Goal: Learn about a topic

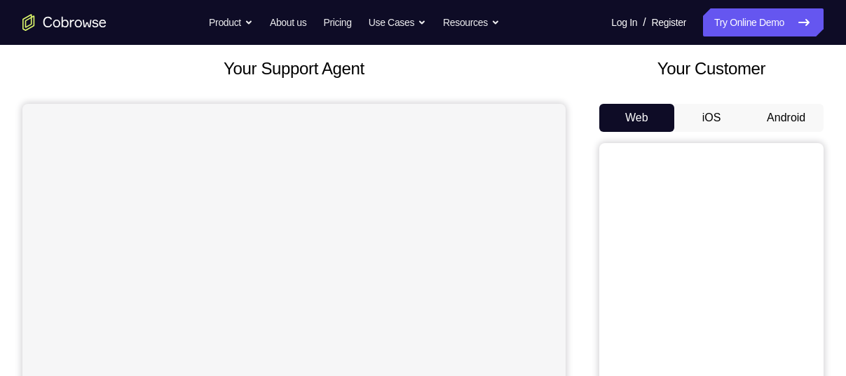
click at [788, 112] on button "Android" at bounding box center [785, 118] width 75 height 28
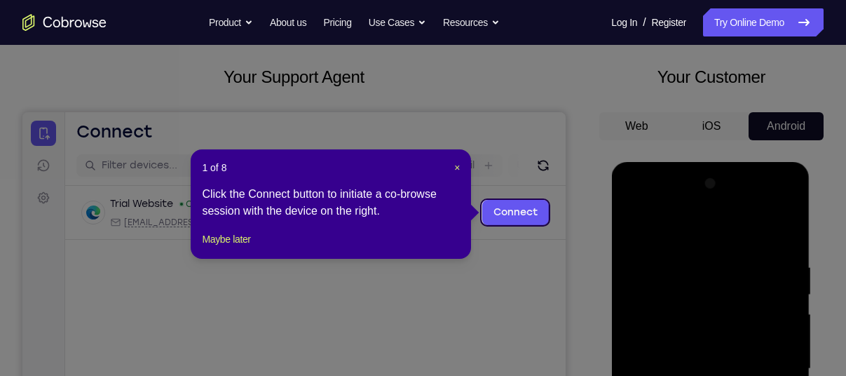
scroll to position [69, 0]
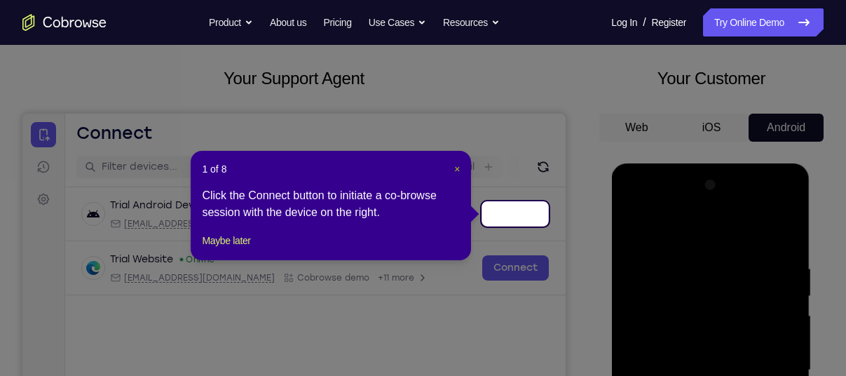
click at [458, 170] on span "×" at bounding box center [457, 168] width 6 height 11
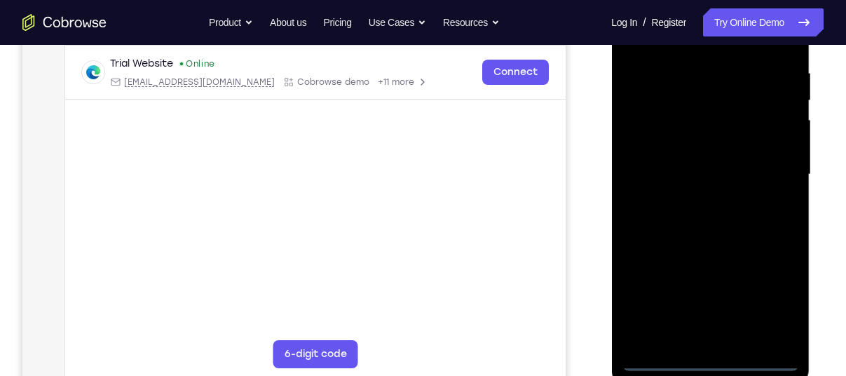
scroll to position [306, 0]
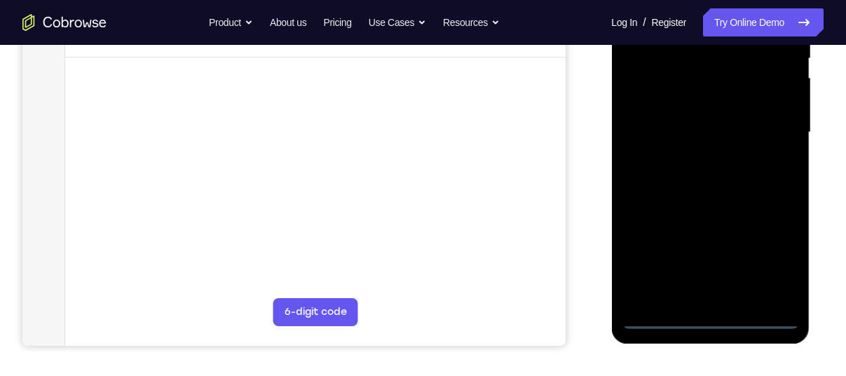
click at [714, 320] on div at bounding box center [710, 132] width 177 height 392
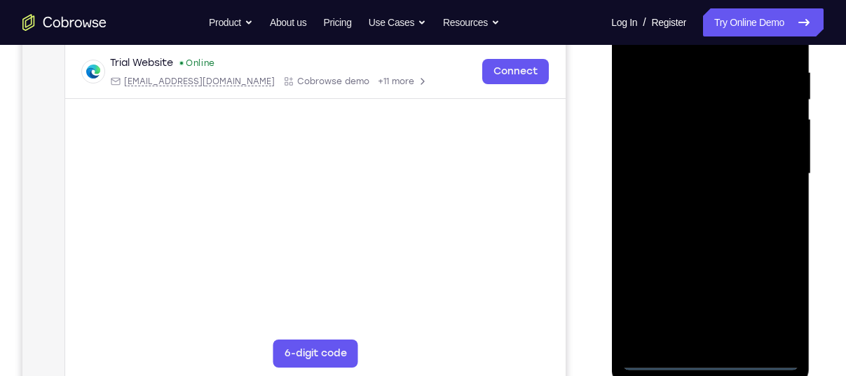
scroll to position [263, 0]
click at [767, 297] on div at bounding box center [710, 175] width 177 height 392
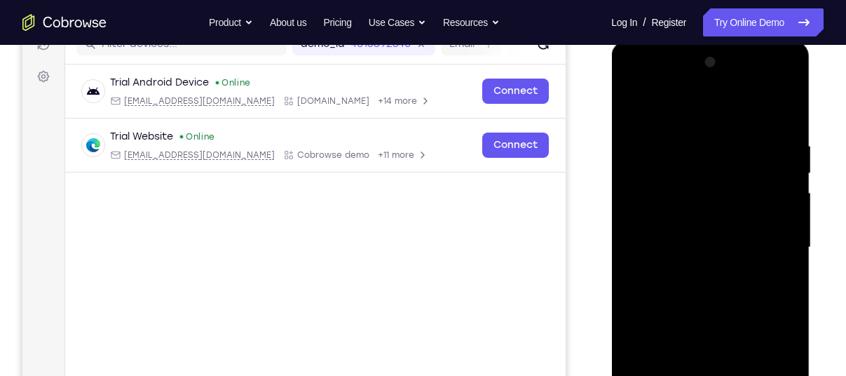
scroll to position [191, 0]
click at [711, 126] on div at bounding box center [710, 248] width 177 height 392
click at [697, 105] on div at bounding box center [710, 248] width 177 height 392
click at [652, 206] on div at bounding box center [710, 248] width 177 height 392
click at [668, 249] on div at bounding box center [710, 248] width 177 height 392
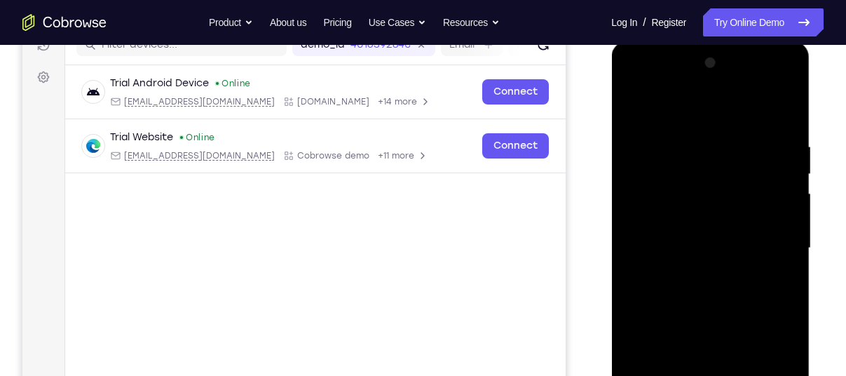
click at [681, 232] on div at bounding box center [710, 248] width 177 height 392
click at [753, 268] on div at bounding box center [710, 248] width 177 height 392
click at [739, 285] on div at bounding box center [710, 248] width 177 height 392
drag, startPoint x: 737, startPoint y: 205, endPoint x: 722, endPoint y: 155, distance: 51.9
click at [722, 155] on div at bounding box center [710, 248] width 177 height 392
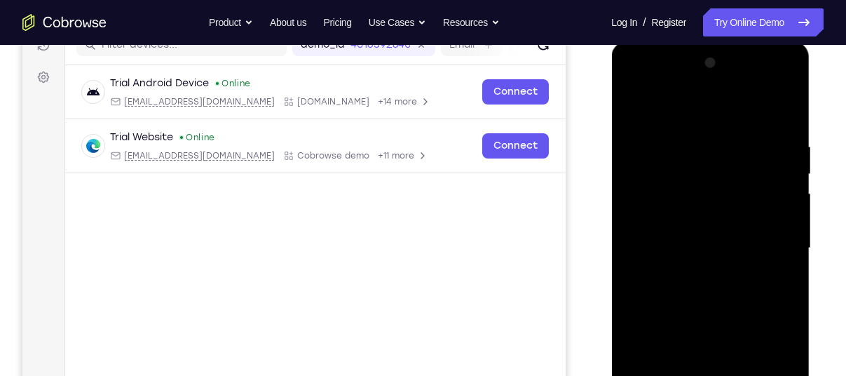
click at [776, 188] on div at bounding box center [710, 248] width 177 height 392
click at [722, 243] on div at bounding box center [710, 248] width 177 height 392
click at [715, 228] on div at bounding box center [710, 248] width 177 height 392
click at [696, 184] on div at bounding box center [710, 248] width 177 height 392
click at [697, 205] on div at bounding box center [710, 248] width 177 height 392
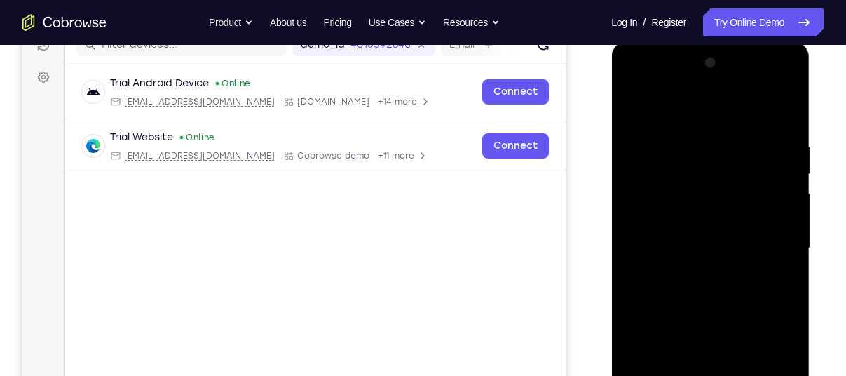
click at [719, 219] on div at bounding box center [710, 248] width 177 height 392
click at [704, 248] on div at bounding box center [710, 248] width 177 height 392
click at [721, 284] on div at bounding box center [710, 248] width 177 height 392
drag, startPoint x: 718, startPoint y: 181, endPoint x: 697, endPoint y: 109, distance: 75.4
click at [697, 109] on div at bounding box center [710, 248] width 177 height 392
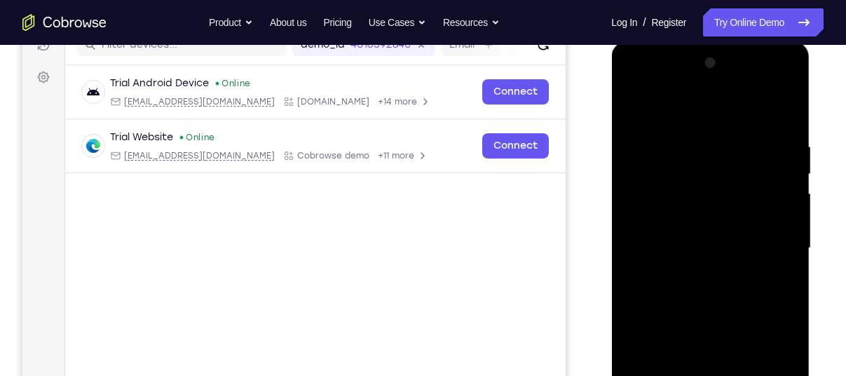
click at [703, 252] on div at bounding box center [710, 248] width 177 height 392
click at [763, 268] on div at bounding box center [710, 248] width 177 height 392
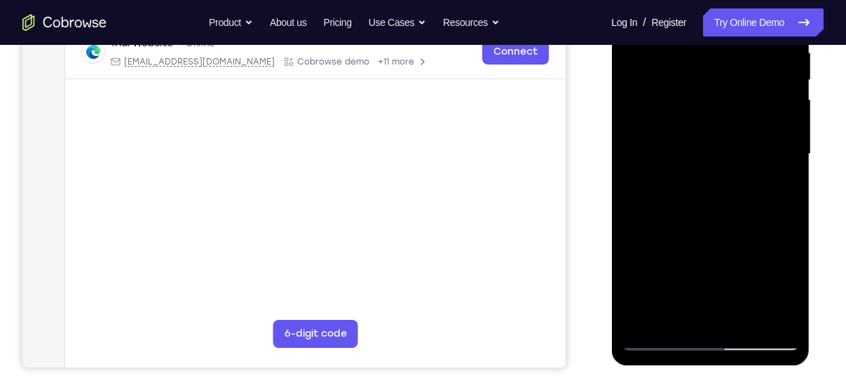
scroll to position [285, 0]
click at [732, 293] on div at bounding box center [710, 153] width 177 height 392
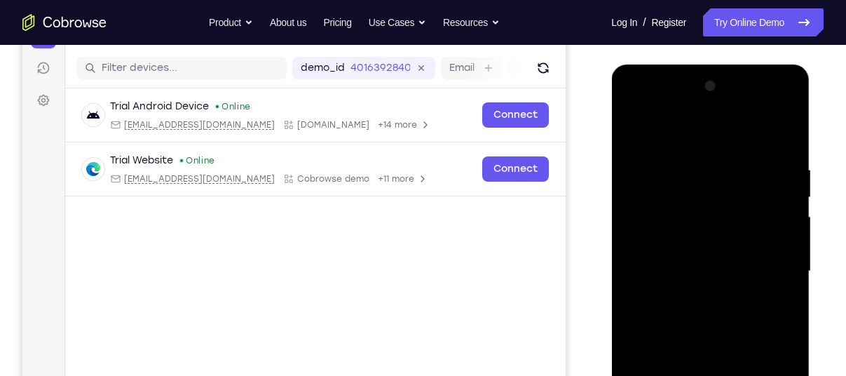
scroll to position [166, 0]
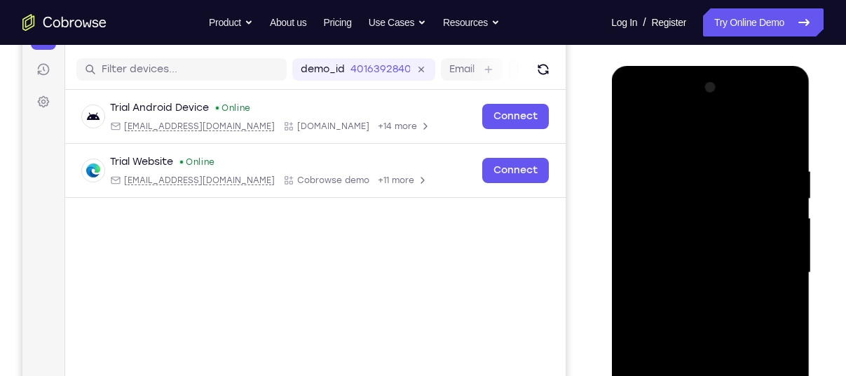
click at [767, 107] on div at bounding box center [710, 272] width 177 height 392
click at [660, 109] on div at bounding box center [710, 272] width 177 height 392
click at [687, 261] on div at bounding box center [710, 272] width 177 height 392
click at [780, 132] on div at bounding box center [710, 272] width 177 height 392
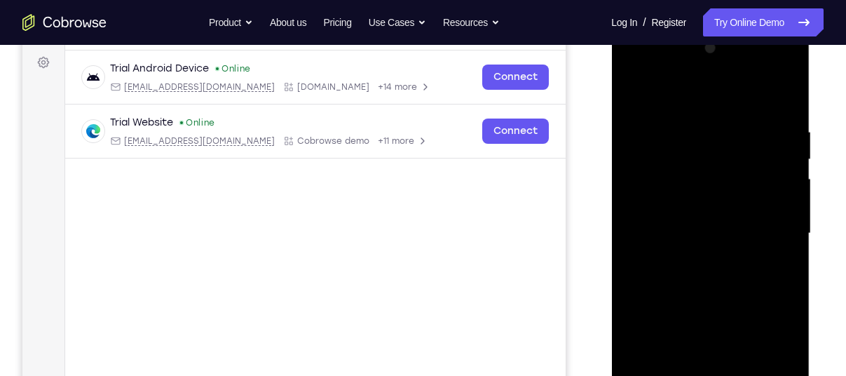
scroll to position [234, 0]
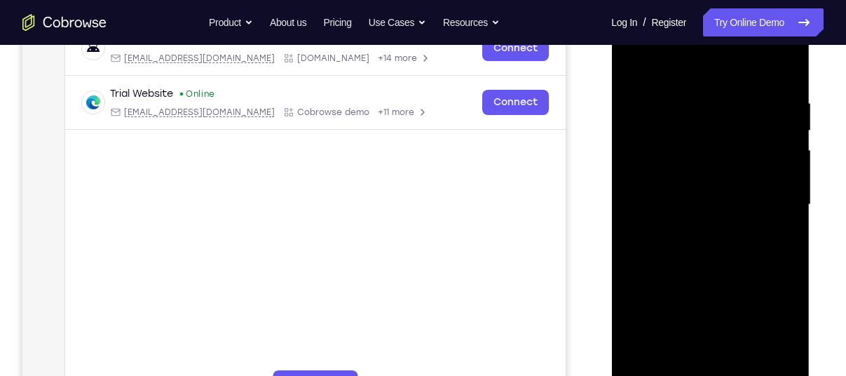
click at [731, 176] on div at bounding box center [710, 204] width 177 height 392
click at [675, 194] on div at bounding box center [710, 204] width 177 height 392
click at [697, 214] on div at bounding box center [710, 204] width 177 height 392
click at [693, 177] on div at bounding box center [710, 204] width 177 height 392
click at [695, 225] on div at bounding box center [710, 204] width 177 height 392
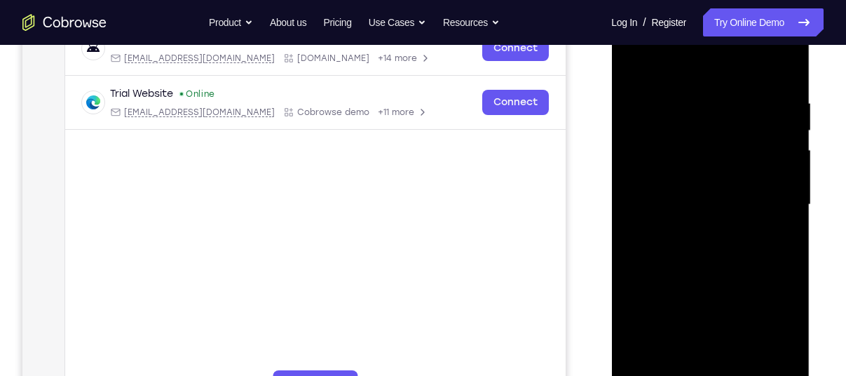
click at [730, 178] on div at bounding box center [710, 204] width 177 height 392
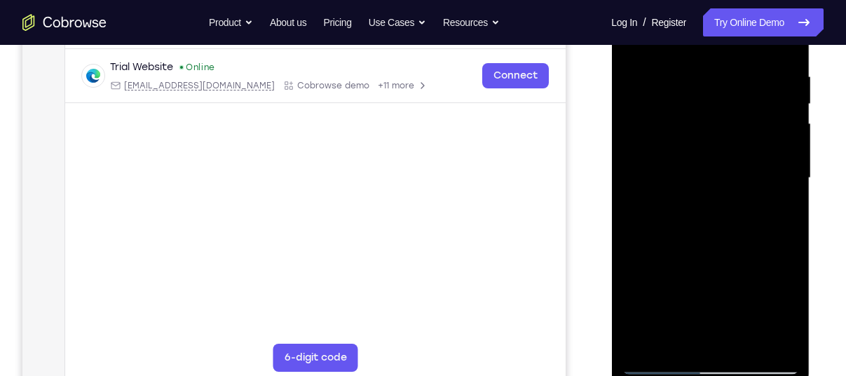
scroll to position [259, 0]
click at [655, 134] on div at bounding box center [710, 179] width 177 height 392
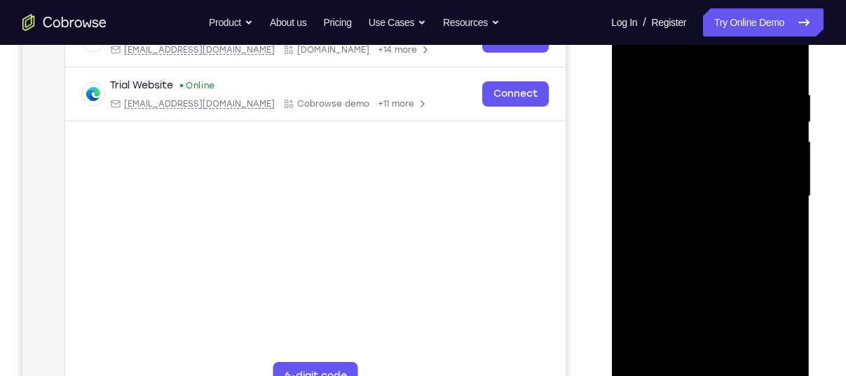
scroll to position [238, 0]
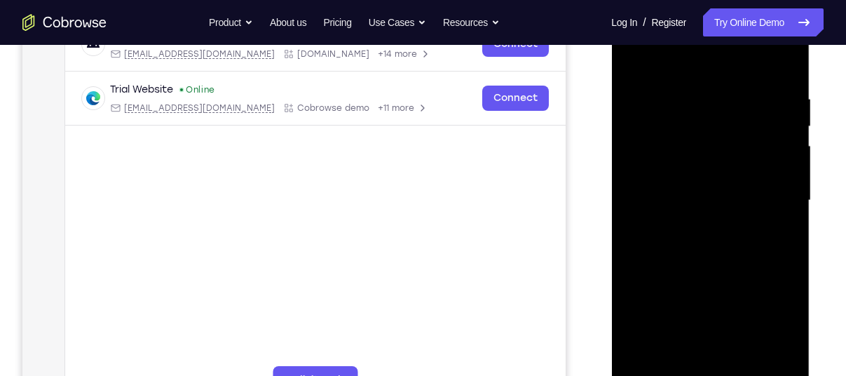
click at [787, 63] on div at bounding box center [710, 200] width 177 height 392
click at [739, 137] on div at bounding box center [710, 200] width 177 height 392
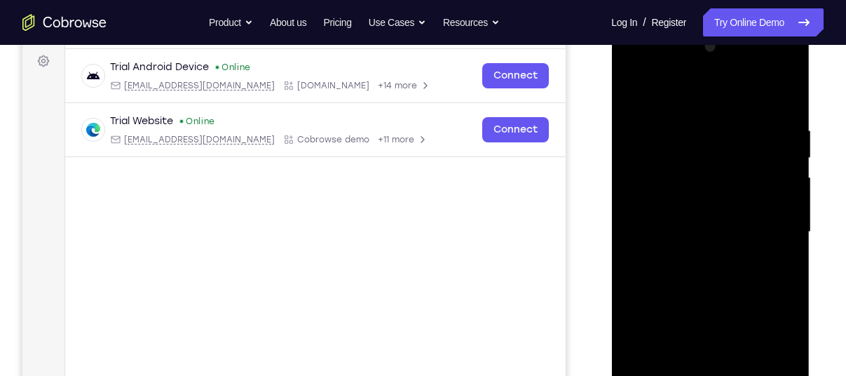
scroll to position [200, 0]
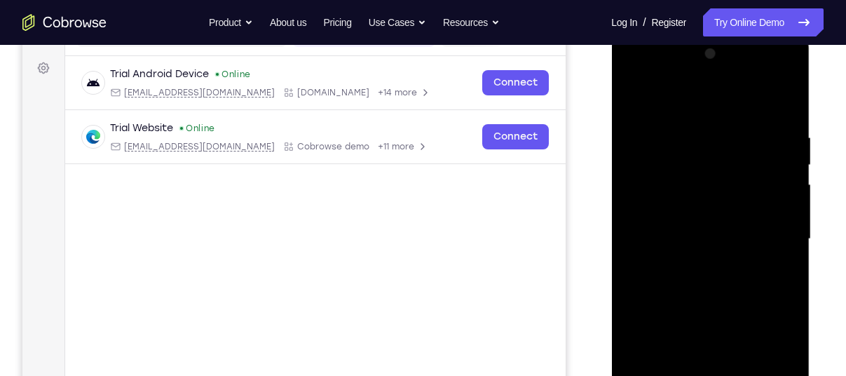
click at [766, 70] on div at bounding box center [710, 239] width 177 height 392
click at [713, 116] on div at bounding box center [710, 239] width 177 height 392
click at [773, 76] on div at bounding box center [710, 239] width 177 height 392
click at [725, 98] on div at bounding box center [710, 239] width 177 height 392
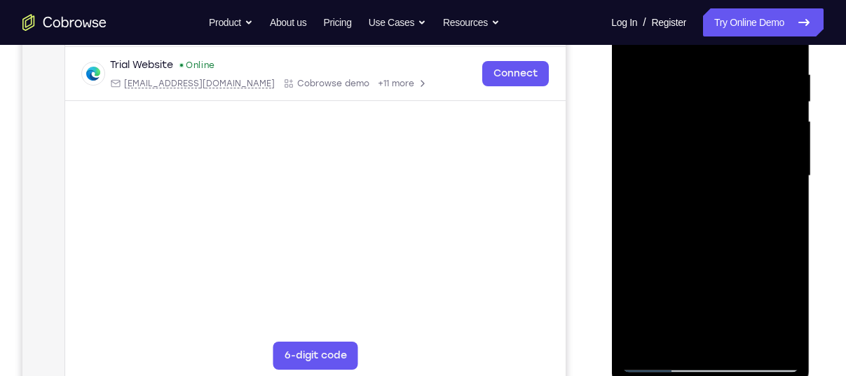
click at [708, 192] on div at bounding box center [710, 176] width 177 height 392
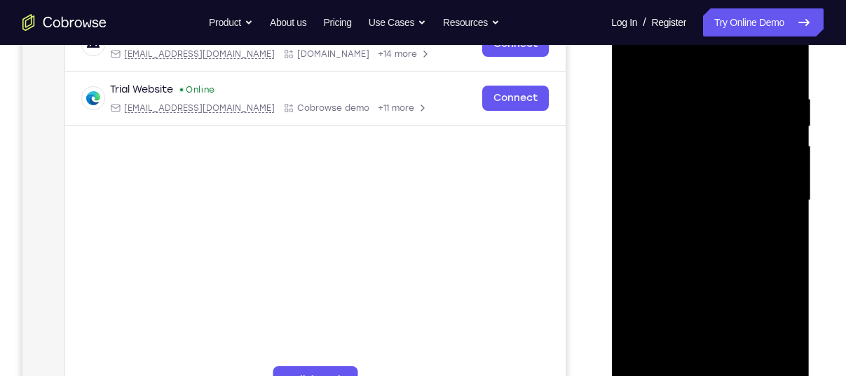
scroll to position [233, 0]
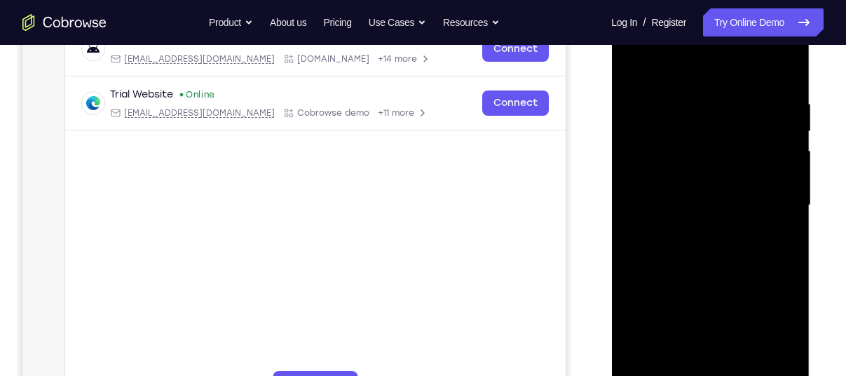
click at [769, 165] on div at bounding box center [710, 205] width 177 height 392
click at [664, 81] on div at bounding box center [710, 205] width 177 height 392
click at [784, 59] on div at bounding box center [710, 205] width 177 height 392
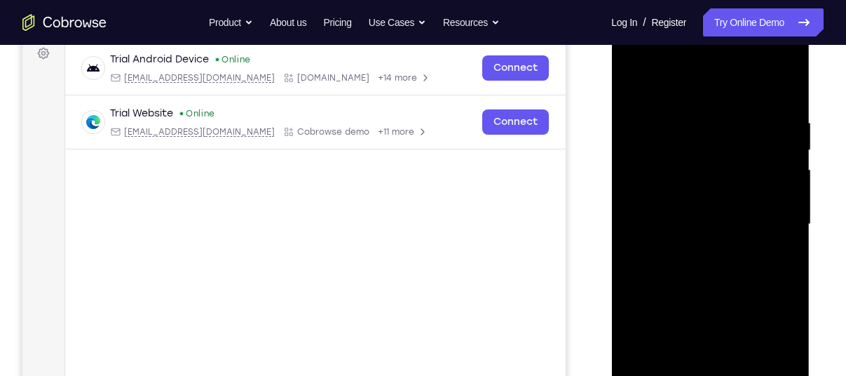
scroll to position [214, 0]
click at [658, 80] on div at bounding box center [710, 225] width 177 height 392
click at [746, 118] on div at bounding box center [710, 225] width 177 height 392
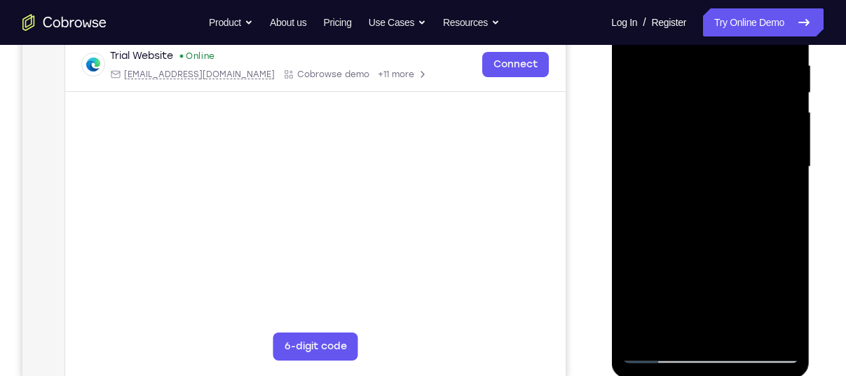
scroll to position [273, 0]
click at [751, 189] on div at bounding box center [710, 166] width 177 height 392
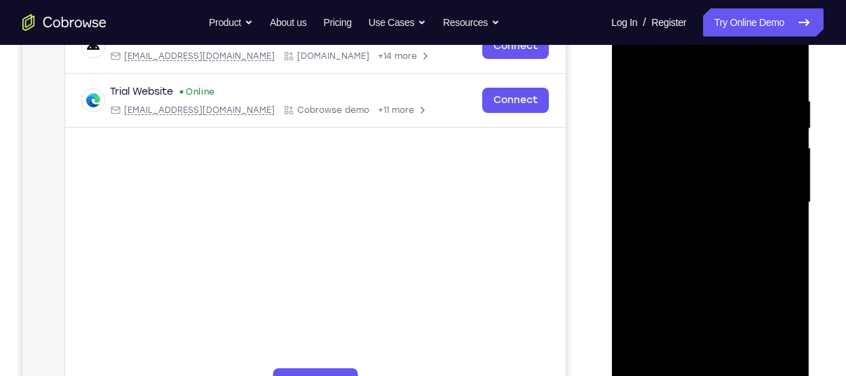
scroll to position [235, 0]
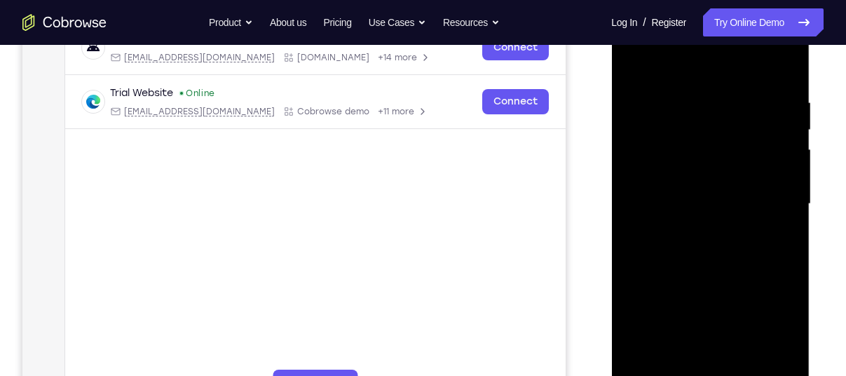
drag, startPoint x: 715, startPoint y: 267, endPoint x: 696, endPoint y: 139, distance: 129.7
click at [696, 139] on div at bounding box center [710, 204] width 177 height 392
drag, startPoint x: 706, startPoint y: 238, endPoint x: 701, endPoint y: 303, distance: 65.3
click at [701, 303] on div at bounding box center [710, 204] width 177 height 392
drag, startPoint x: 715, startPoint y: 175, endPoint x: 715, endPoint y: 249, distance: 74.3
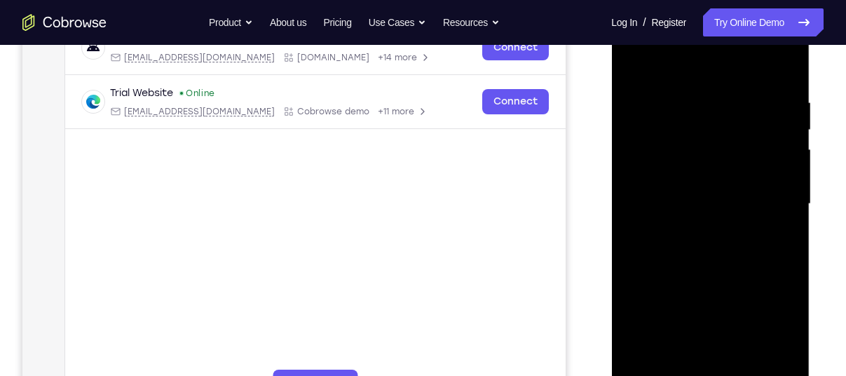
click at [715, 249] on div at bounding box center [710, 204] width 177 height 392
click at [787, 62] on div at bounding box center [710, 204] width 177 height 392
click at [780, 104] on div at bounding box center [710, 204] width 177 height 392
drag, startPoint x: 734, startPoint y: 278, endPoint x: 713, endPoint y: 100, distance: 180.0
click at [713, 100] on div at bounding box center [710, 204] width 177 height 392
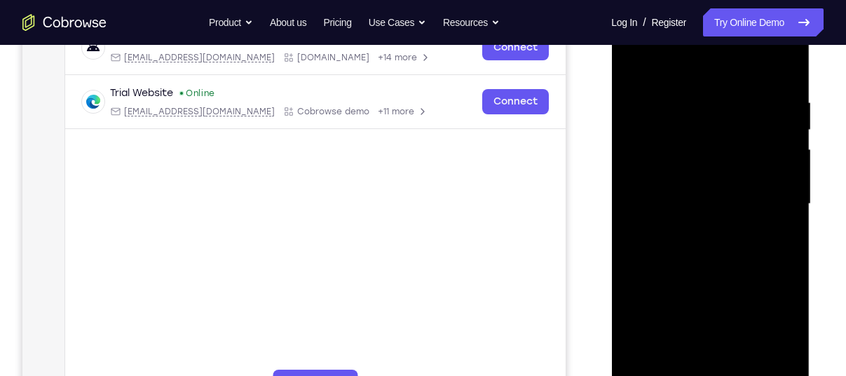
drag, startPoint x: 707, startPoint y: 212, endPoint x: 687, endPoint y: 117, distance: 96.6
click at [687, 117] on div at bounding box center [710, 204] width 177 height 392
drag, startPoint x: 689, startPoint y: 179, endPoint x: 683, endPoint y: 94, distance: 85.7
click at [683, 94] on div at bounding box center [710, 204] width 177 height 392
drag, startPoint x: 690, startPoint y: 207, endPoint x: 689, endPoint y: 140, distance: 67.3
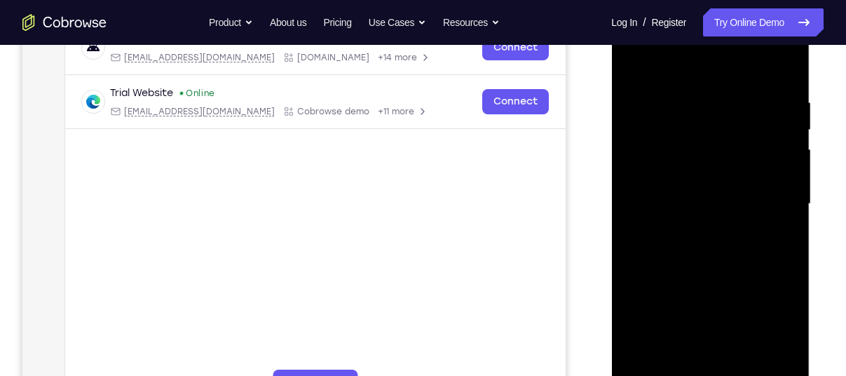
click at [689, 140] on div at bounding box center [710, 204] width 177 height 392
drag, startPoint x: 703, startPoint y: 210, endPoint x: 700, endPoint y: 74, distance: 136.0
click at [700, 74] on div at bounding box center [710, 204] width 177 height 392
drag, startPoint x: 709, startPoint y: 207, endPoint x: 710, endPoint y: 104, distance: 103.0
click at [710, 104] on div at bounding box center [710, 204] width 177 height 392
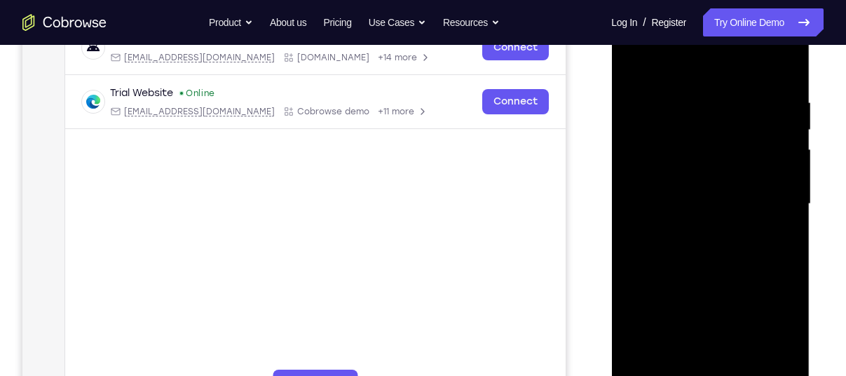
drag, startPoint x: 715, startPoint y: 221, endPoint x: 713, endPoint y: 131, distance: 89.7
click at [713, 131] on div at bounding box center [710, 204] width 177 height 392
drag, startPoint x: 727, startPoint y: 239, endPoint x: 720, endPoint y: 118, distance: 120.7
click at [720, 118] on div at bounding box center [710, 204] width 177 height 392
drag, startPoint x: 734, startPoint y: 230, endPoint x: 730, endPoint y: 128, distance: 102.4
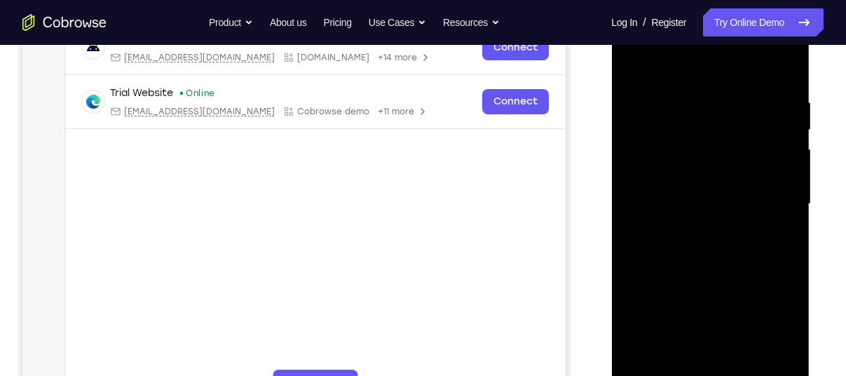
click at [730, 128] on div at bounding box center [710, 204] width 177 height 392
drag, startPoint x: 731, startPoint y: 189, endPoint x: 719, endPoint y: 71, distance: 117.6
click at [719, 71] on div at bounding box center [710, 204] width 177 height 392
drag, startPoint x: 746, startPoint y: 183, endPoint x: 731, endPoint y: 11, distance: 173.1
click at [731, 11] on div at bounding box center [710, 204] width 177 height 392
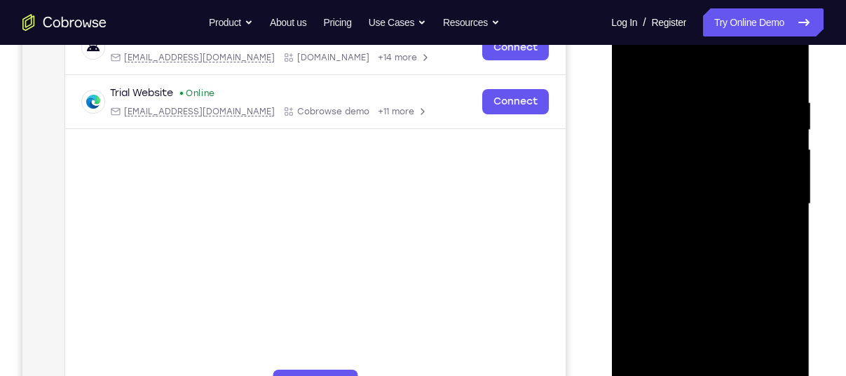
drag, startPoint x: 732, startPoint y: 118, endPoint x: 727, endPoint y: 53, distance: 65.4
click at [727, 53] on div at bounding box center [710, 204] width 177 height 392
drag, startPoint x: 725, startPoint y: 166, endPoint x: 720, endPoint y: 90, distance: 76.6
click at [720, 90] on div at bounding box center [710, 204] width 177 height 392
drag, startPoint x: 715, startPoint y: 189, endPoint x: 711, endPoint y: 102, distance: 86.3
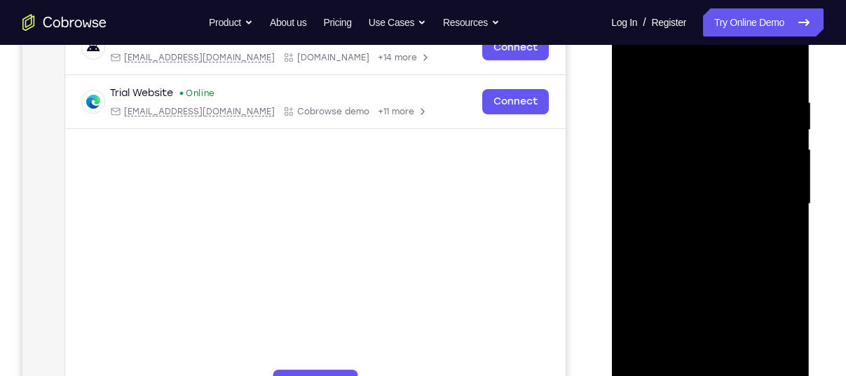
click at [711, 102] on div at bounding box center [710, 204] width 177 height 392
drag, startPoint x: 716, startPoint y: 207, endPoint x: 711, endPoint y: 112, distance: 95.5
click at [711, 112] on div at bounding box center [710, 204] width 177 height 392
drag, startPoint x: 711, startPoint y: 195, endPoint x: 711, endPoint y: 119, distance: 75.7
click at [711, 119] on div at bounding box center [710, 204] width 177 height 392
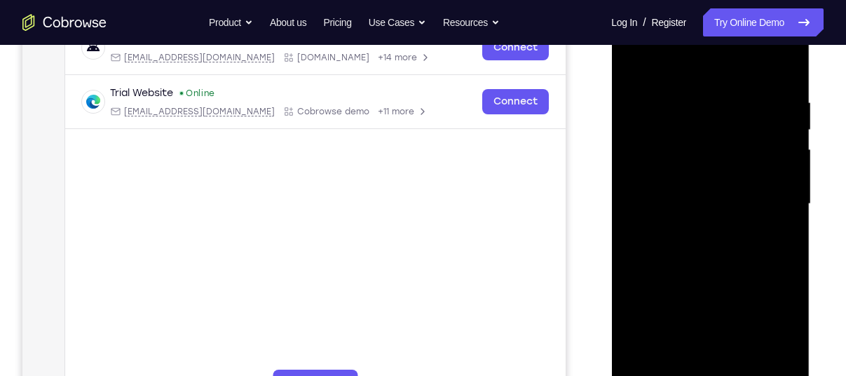
drag, startPoint x: 709, startPoint y: 213, endPoint x: 708, endPoint y: 121, distance: 92.5
click at [708, 121] on div at bounding box center [710, 204] width 177 height 392
drag, startPoint x: 711, startPoint y: 223, endPoint x: 708, endPoint y: 114, distance: 109.3
click at [708, 114] on div at bounding box center [710, 204] width 177 height 392
drag, startPoint x: 700, startPoint y: 226, endPoint x: 708, endPoint y: 133, distance: 92.8
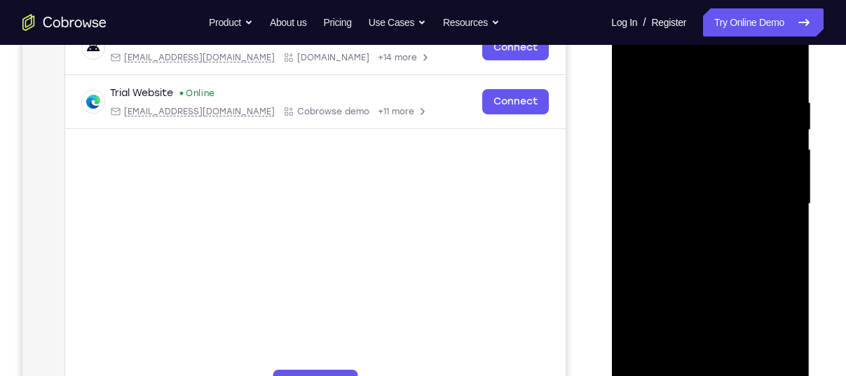
click at [708, 133] on div at bounding box center [710, 204] width 177 height 392
drag, startPoint x: 711, startPoint y: 211, endPoint x: 712, endPoint y: 146, distance: 65.2
click at [712, 146] on div at bounding box center [710, 204] width 177 height 392
drag, startPoint x: 707, startPoint y: 210, endPoint x: 710, endPoint y: 138, distance: 71.5
click at [710, 138] on div at bounding box center [710, 204] width 177 height 392
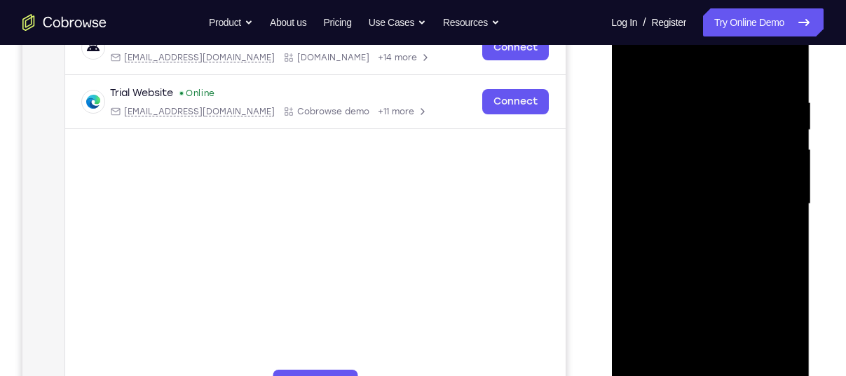
drag, startPoint x: 711, startPoint y: 207, endPoint x: 713, endPoint y: 137, distance: 70.1
click at [713, 137] on div at bounding box center [710, 204] width 177 height 392
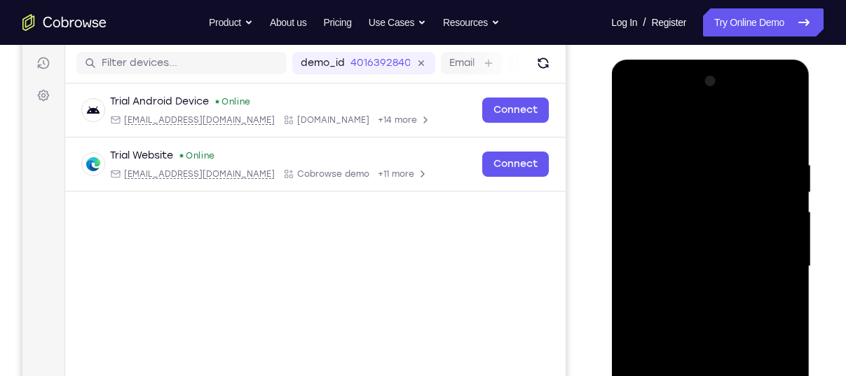
scroll to position [172, 0]
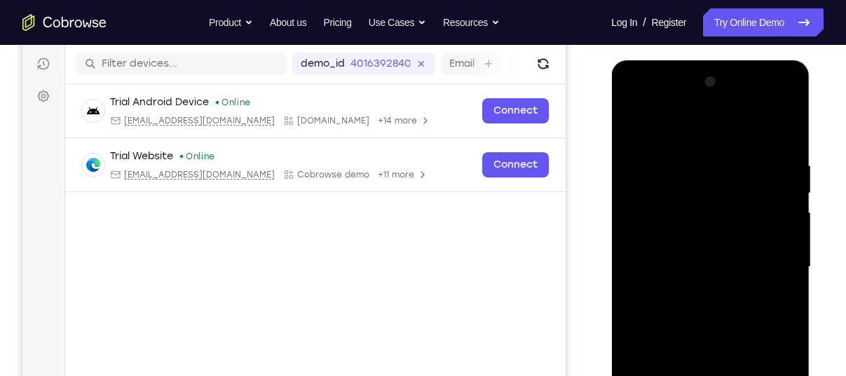
drag, startPoint x: 722, startPoint y: 163, endPoint x: 724, endPoint y: 268, distance: 104.4
click at [724, 268] on div at bounding box center [710, 267] width 177 height 392
drag, startPoint x: 730, startPoint y: 174, endPoint x: 726, endPoint y: 279, distance: 105.2
click at [726, 279] on div at bounding box center [710, 267] width 177 height 392
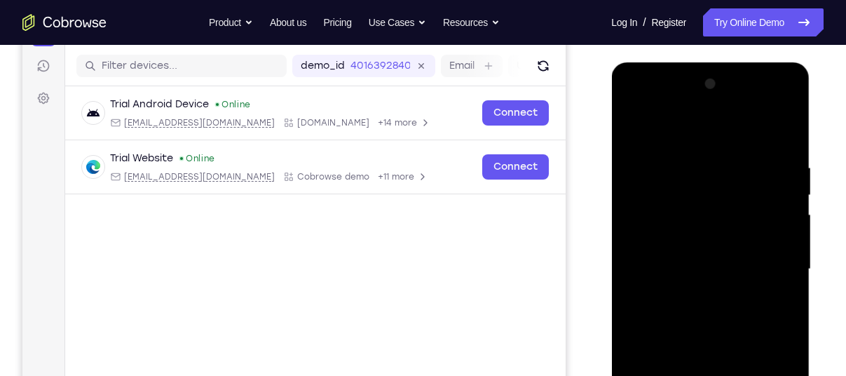
scroll to position [169, 0]
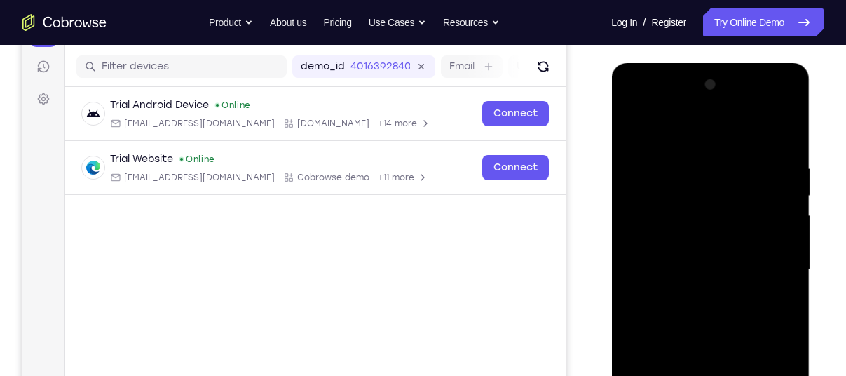
click at [787, 111] on div at bounding box center [710, 270] width 177 height 392
click at [725, 366] on div at bounding box center [710, 270] width 177 height 392
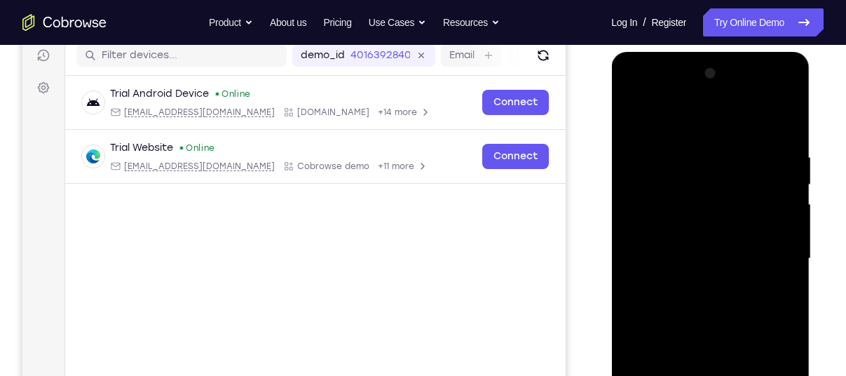
scroll to position [182, 0]
